Goal: Task Accomplishment & Management: Manage account settings

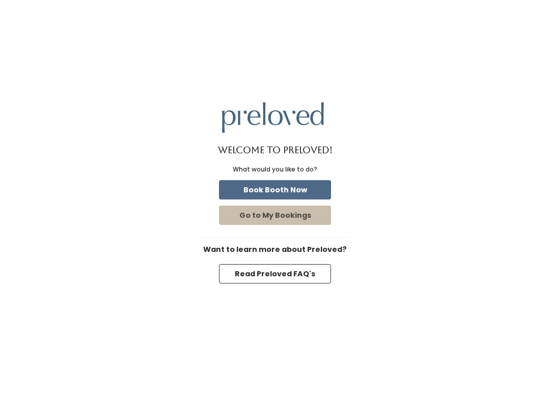
click at [305, 221] on button "Go to My Bookings" at bounding box center [275, 215] width 112 height 19
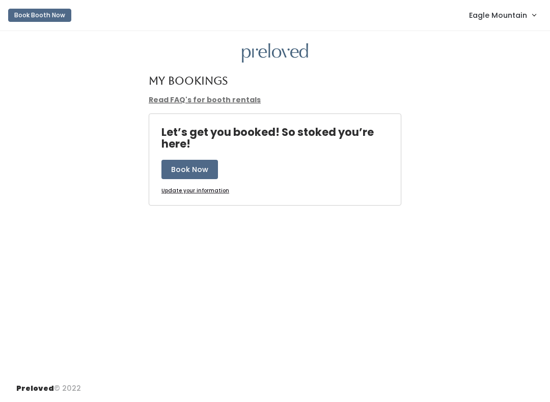
click at [504, 13] on span "Eagle Mountain" at bounding box center [498, 15] width 58 height 11
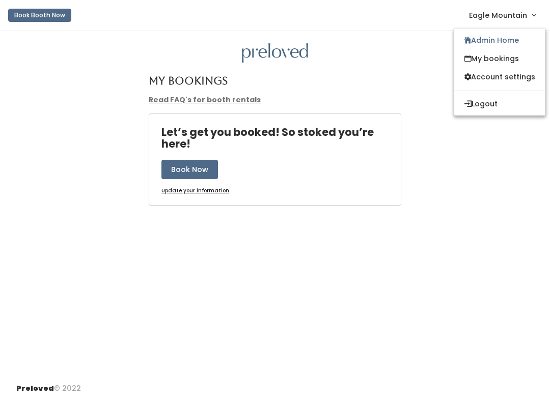
click at [493, 46] on link "Admin Home" at bounding box center [499, 40] width 91 height 18
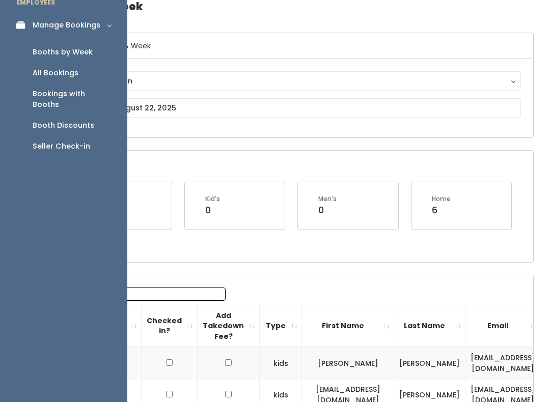
click at [77, 120] on div "Booth Discounts" at bounding box center [64, 125] width 62 height 11
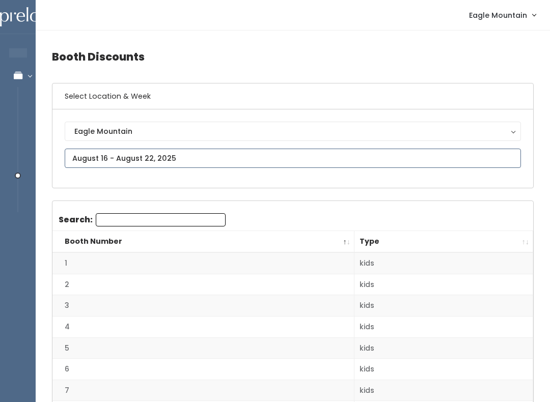
click at [382, 164] on input "text" at bounding box center [293, 158] width 456 height 19
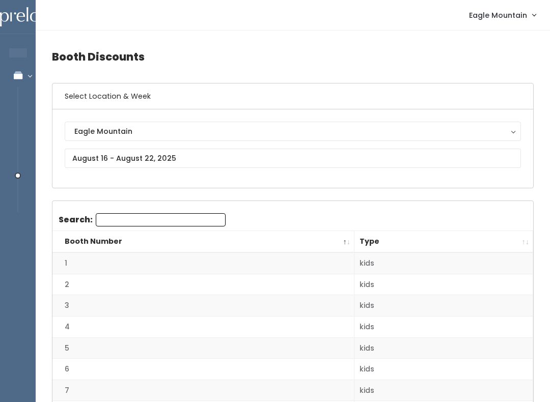
click at [220, 157] on input "text" at bounding box center [293, 158] width 456 height 19
type input "August 2 to August 8"
click at [177, 155] on input "text" at bounding box center [293, 158] width 456 height 19
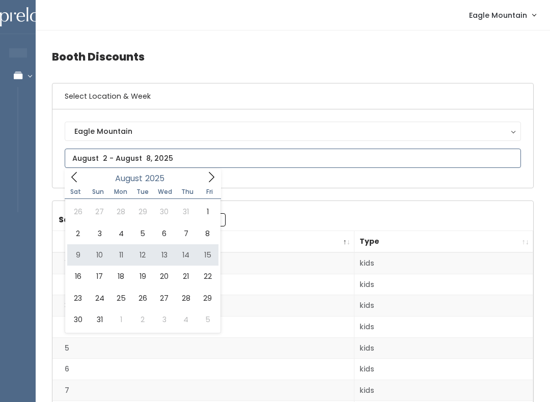
type input "[DATE] to [DATE]"
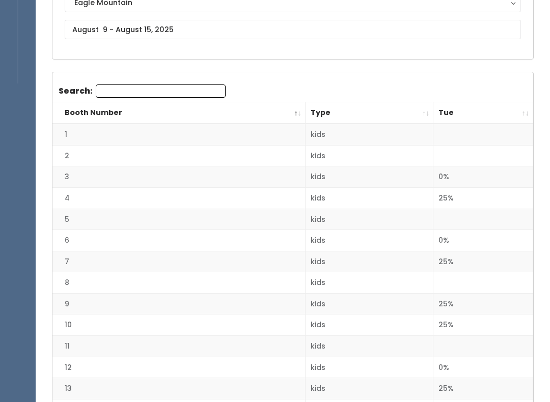
scroll to position [129, 0]
click at [517, 110] on th "Tue" at bounding box center [483, 113] width 100 height 22
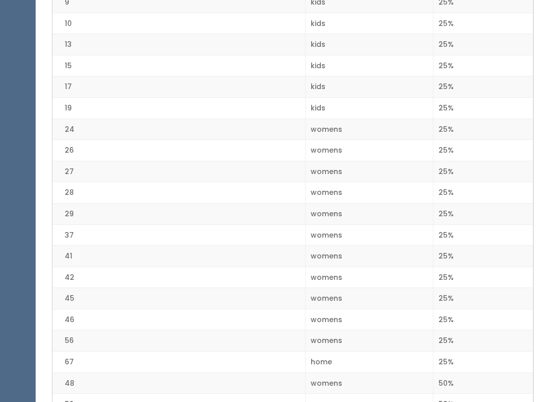
scroll to position [1327, 0]
